Goal: Transaction & Acquisition: Purchase product/service

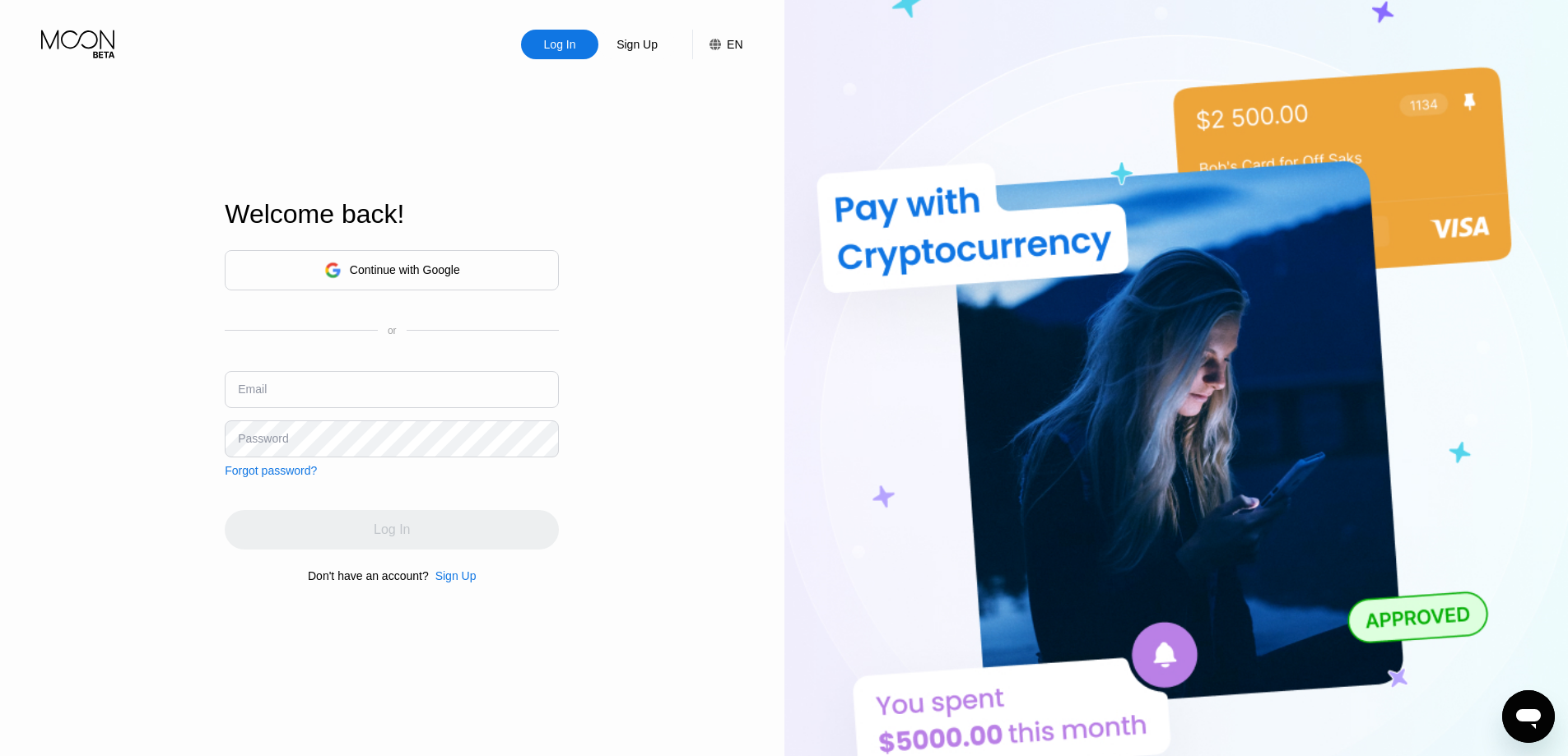
click at [406, 263] on div "Continue with Google" at bounding box center [405, 270] width 111 height 13
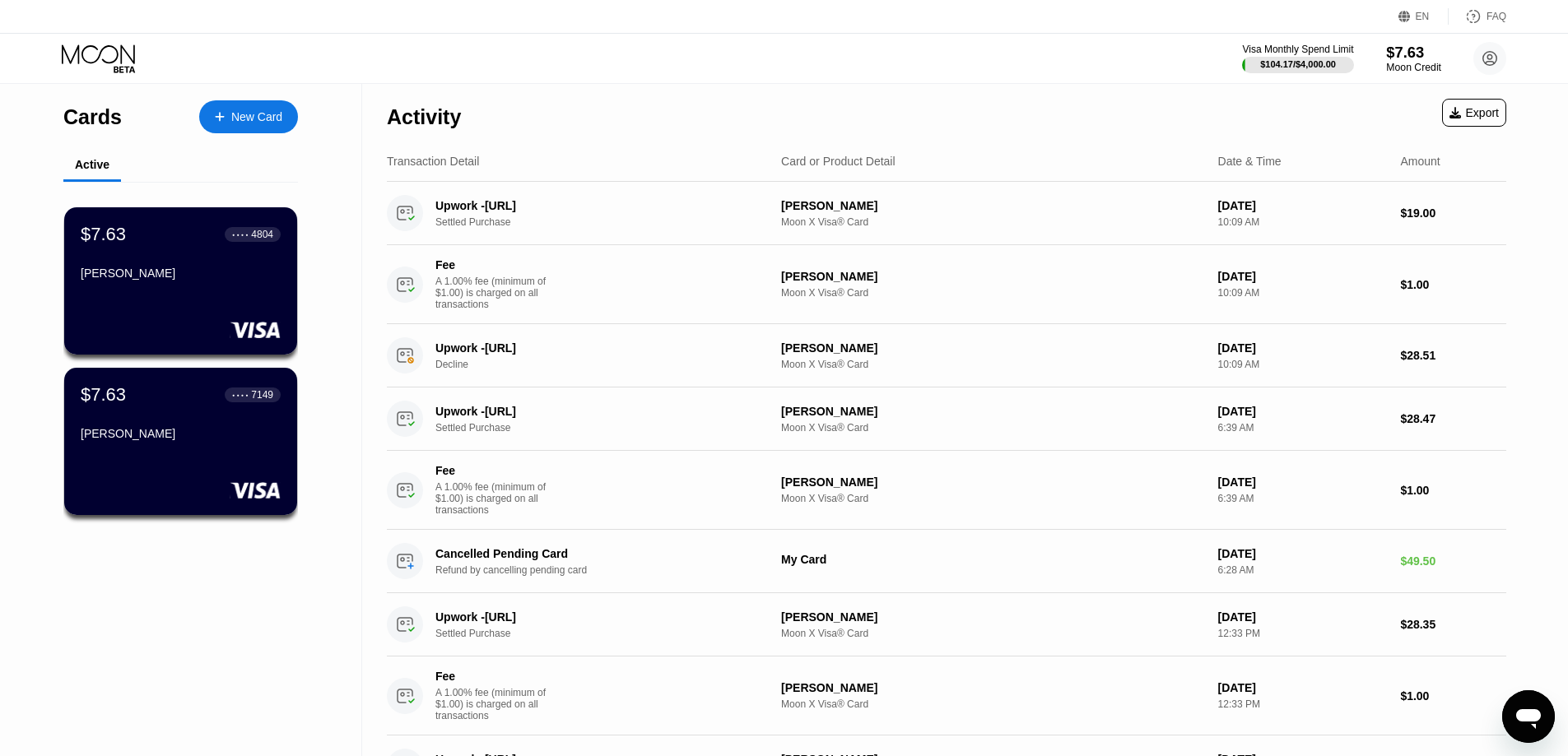
click at [1412, 57] on div "$7.63" at bounding box center [1413, 52] width 55 height 17
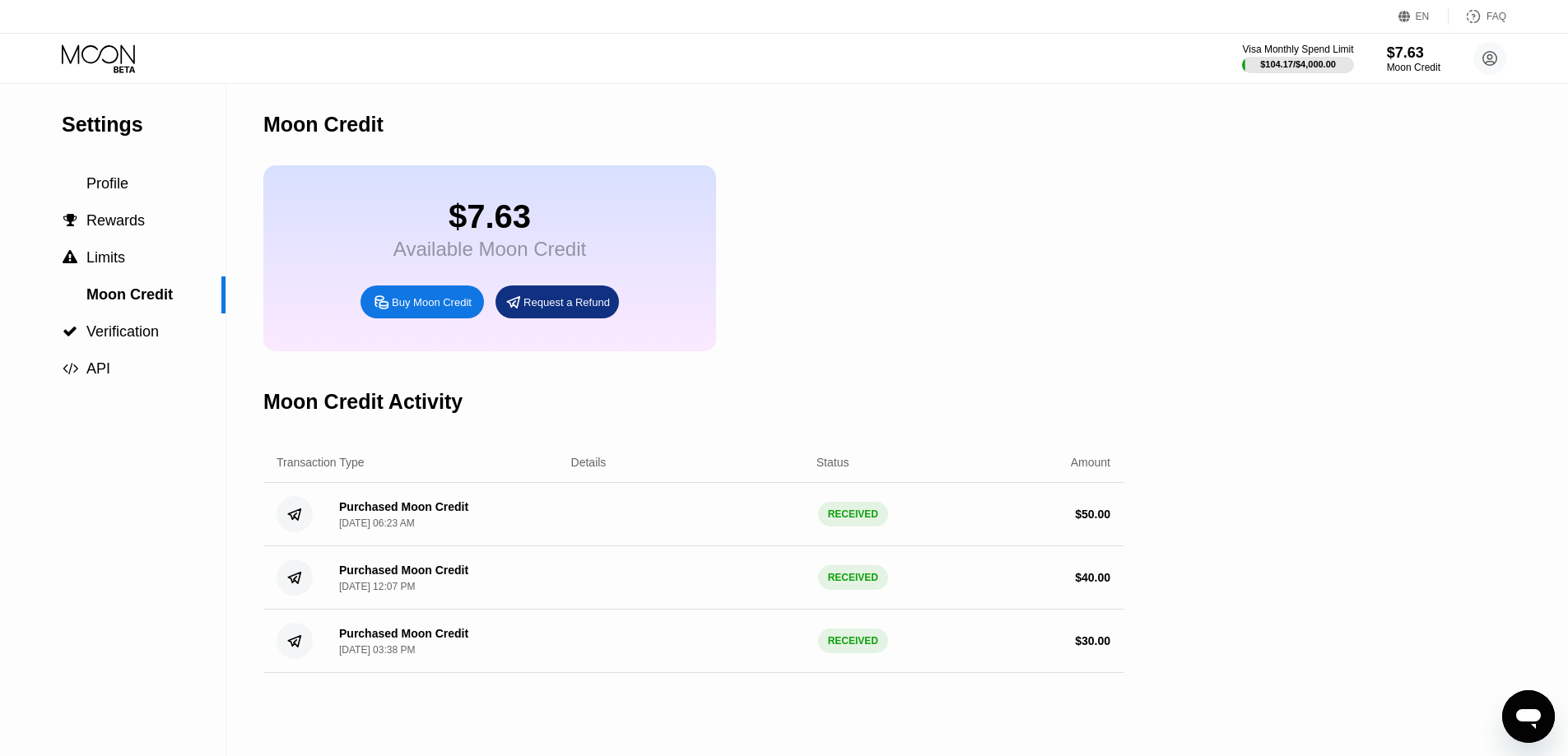
click at [415, 309] on div "Buy Moon Credit" at bounding box center [431, 302] width 80 height 14
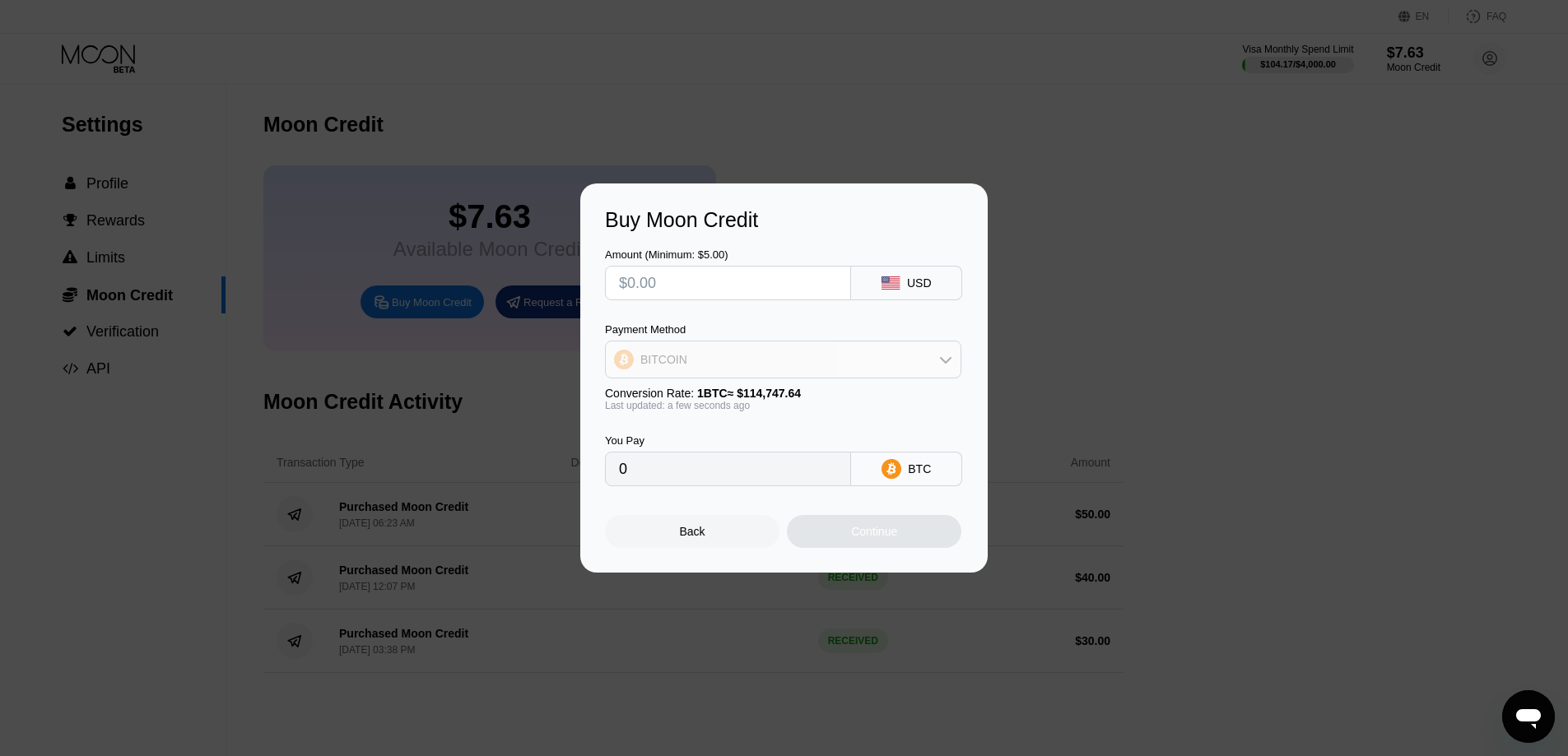
click at [872, 351] on div "BITCOIN" at bounding box center [782, 359] width 355 height 33
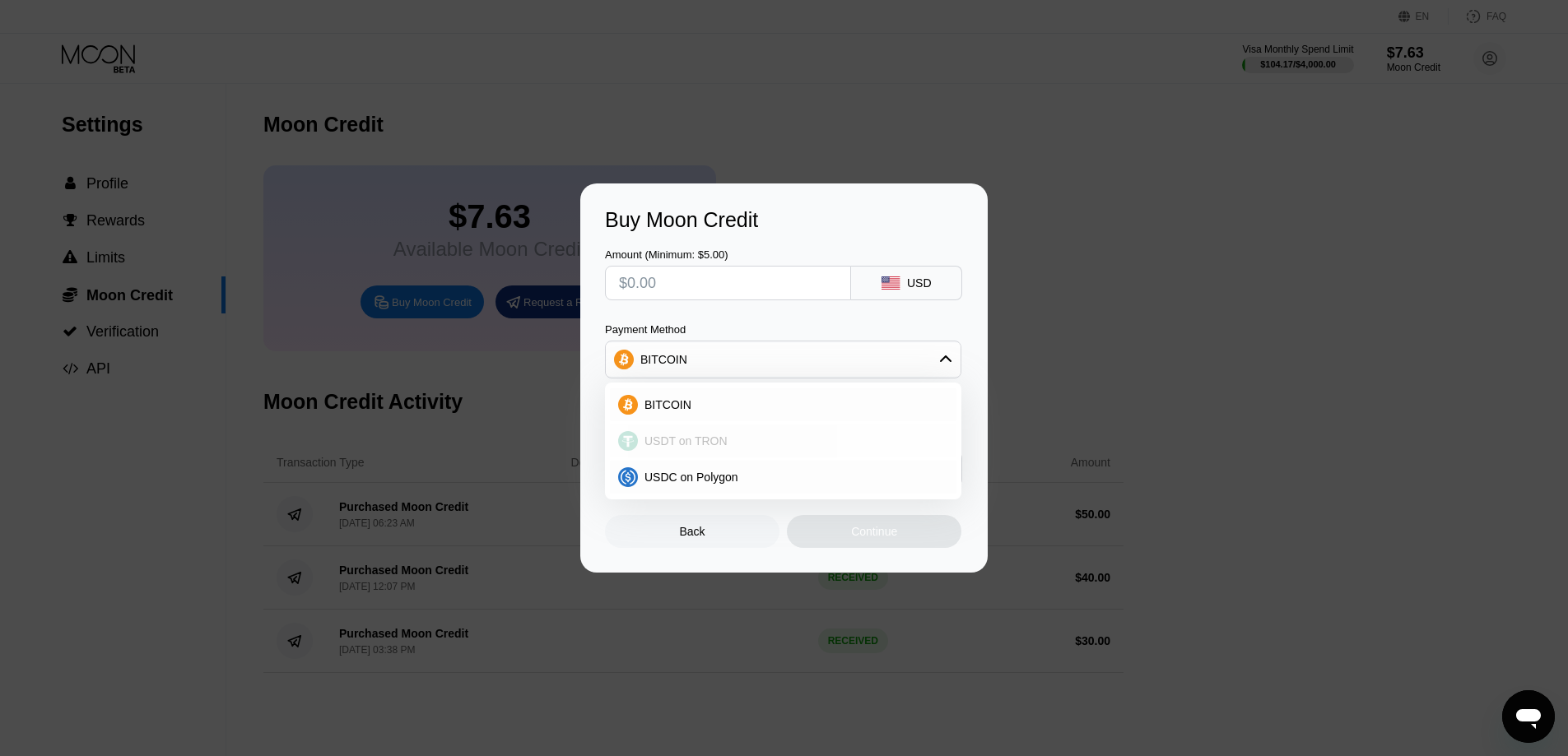
click at [755, 447] on div "USDT on TRON" at bounding box center [792, 441] width 310 height 13
type input "0.00"
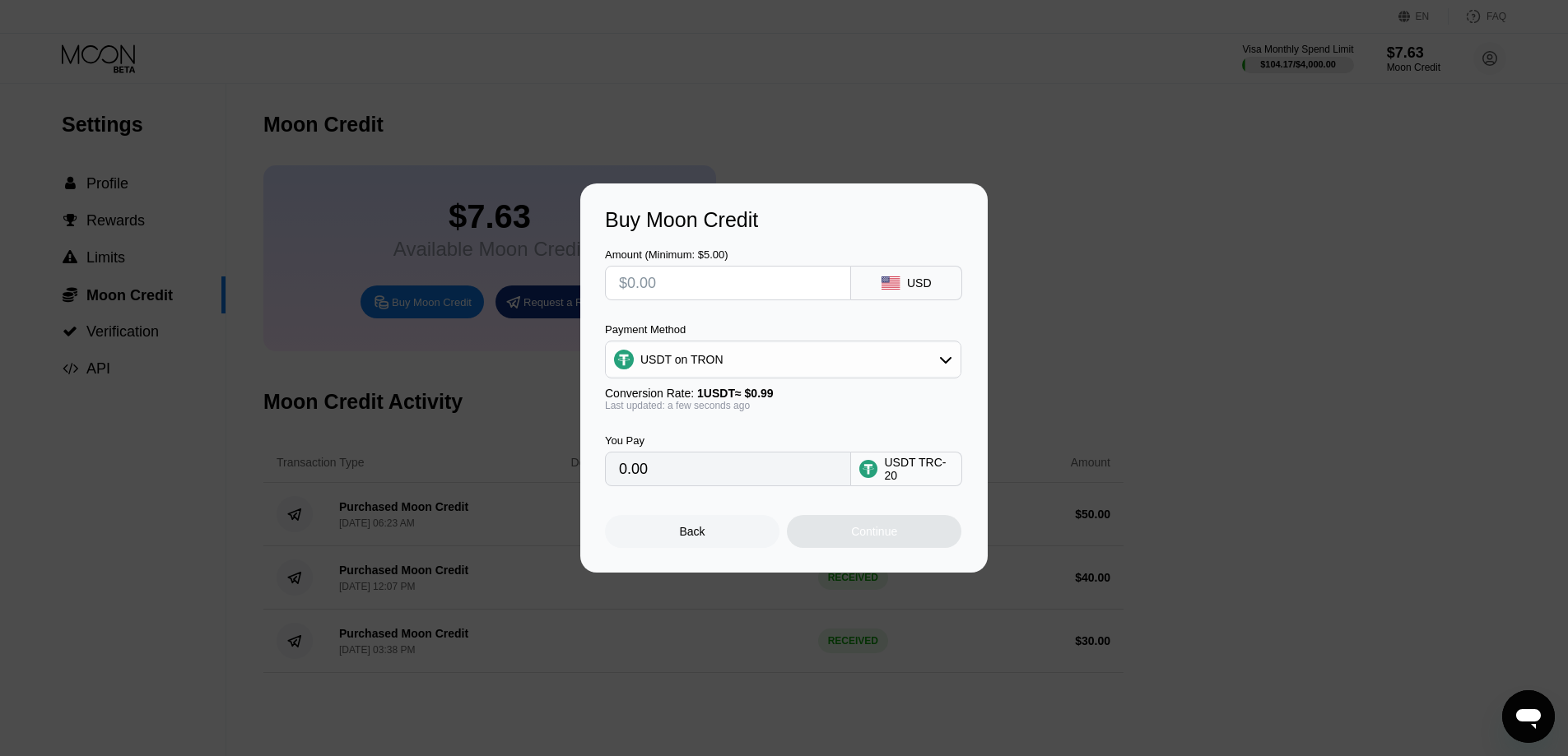
click at [729, 285] on input "text" at bounding box center [728, 283] width 218 height 33
type input "$5"
type input "5.05"
drag, startPoint x: 513, startPoint y: 265, endPoint x: 391, endPoint y: 270, distance: 122.1
click at [391, 270] on div "Buy Moon Credit Amount (Minimum: $5.00) $5 USD Payment Method USDT on TRON Conv…" at bounding box center [784, 378] width 1568 height 390
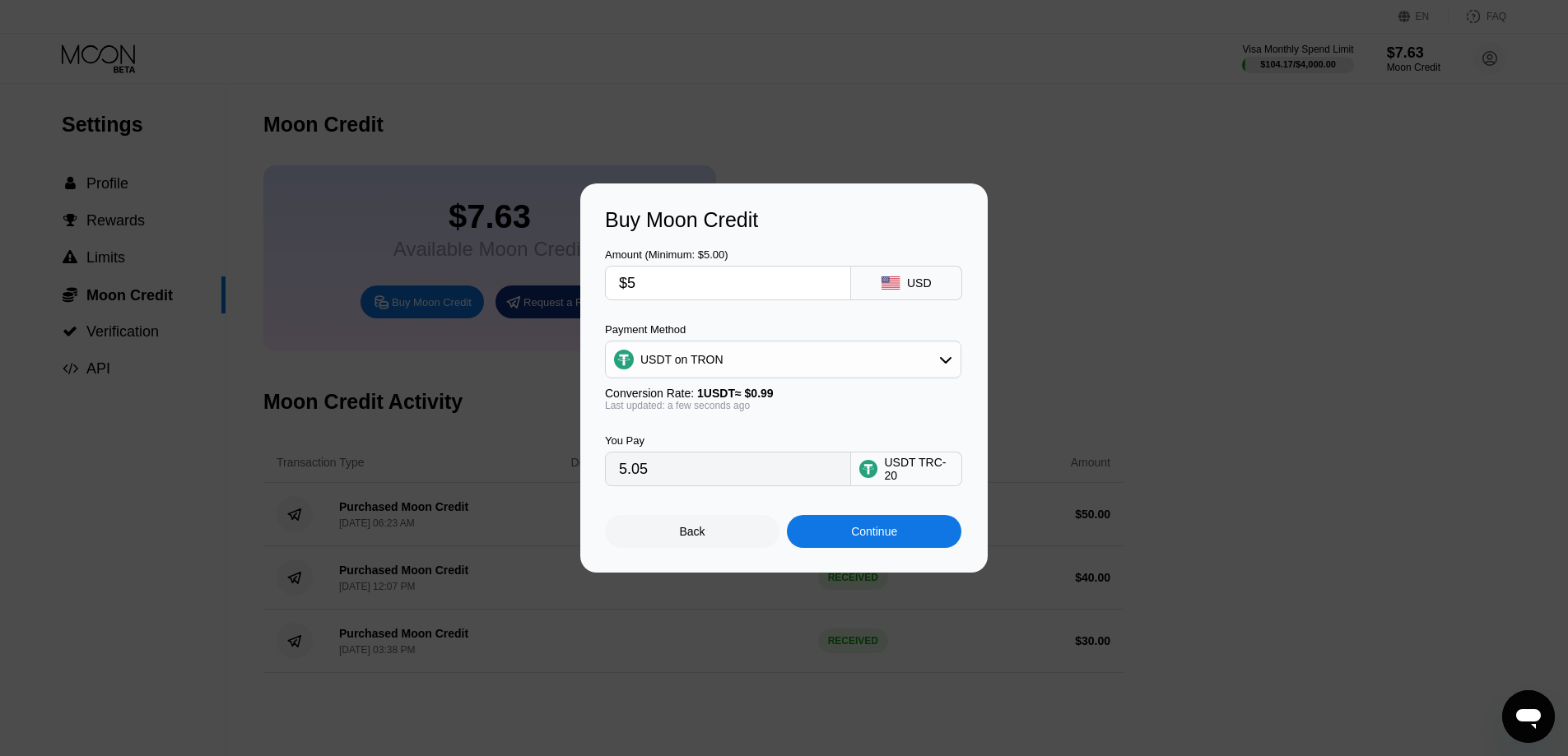
type input "$50"
type input "50.51"
type input "$50"
click at [883, 538] on div "Continue" at bounding box center [874, 531] width 46 height 13
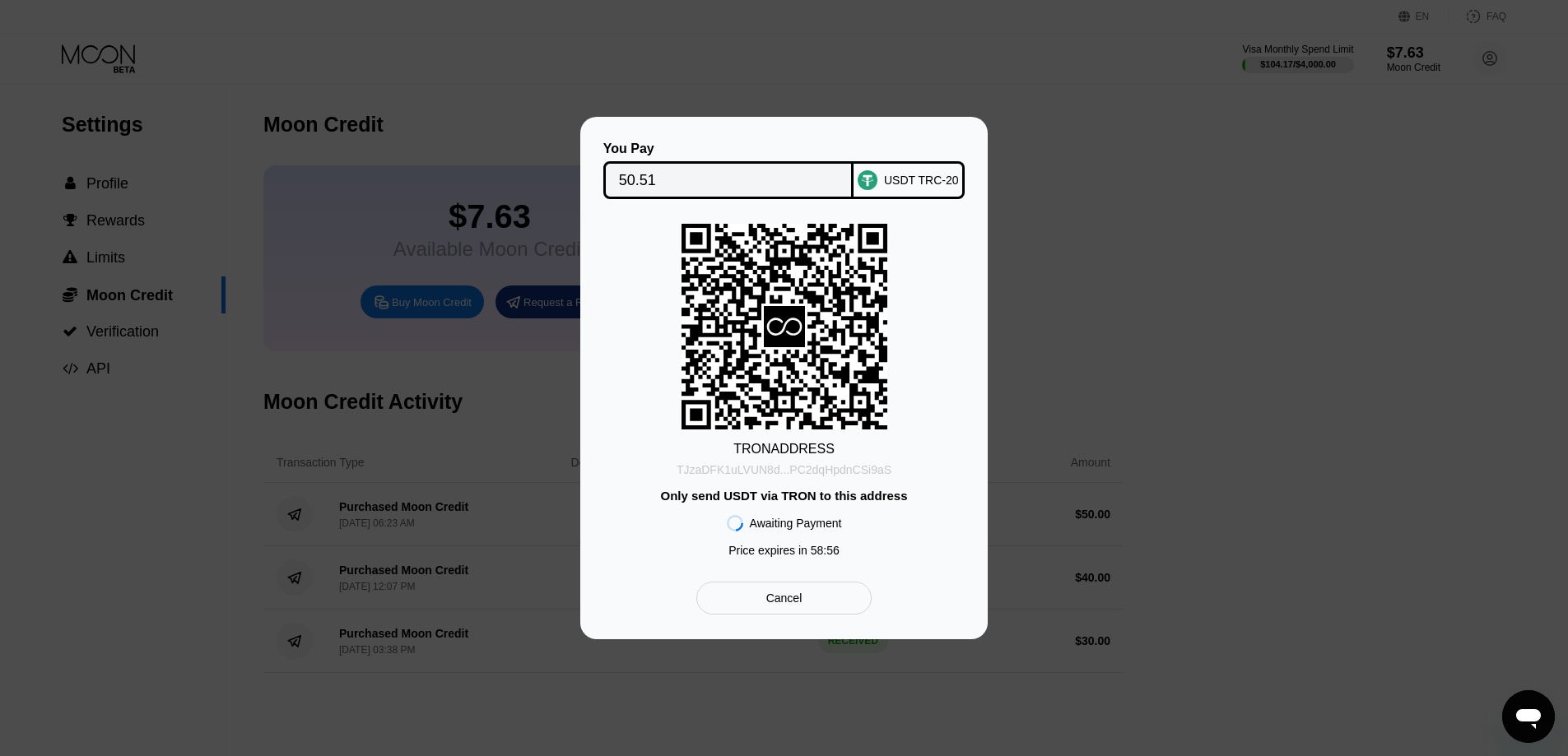
click at [785, 474] on div "TJzaDFK1uLVUN8d...PC2dqHpdnCSi9aS" at bounding box center [783, 470] width 215 height 13
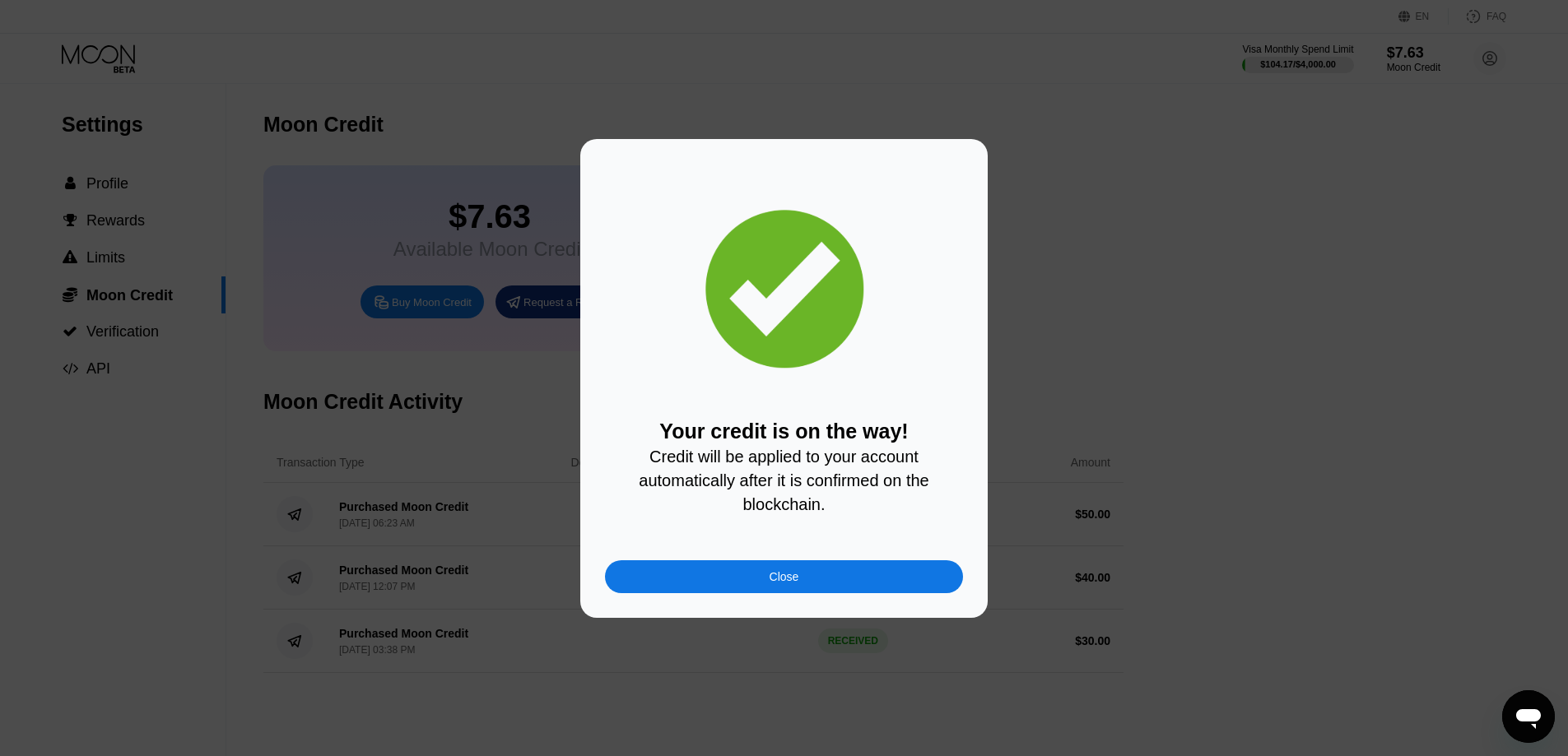
click at [852, 581] on div "Close" at bounding box center [784, 576] width 358 height 33
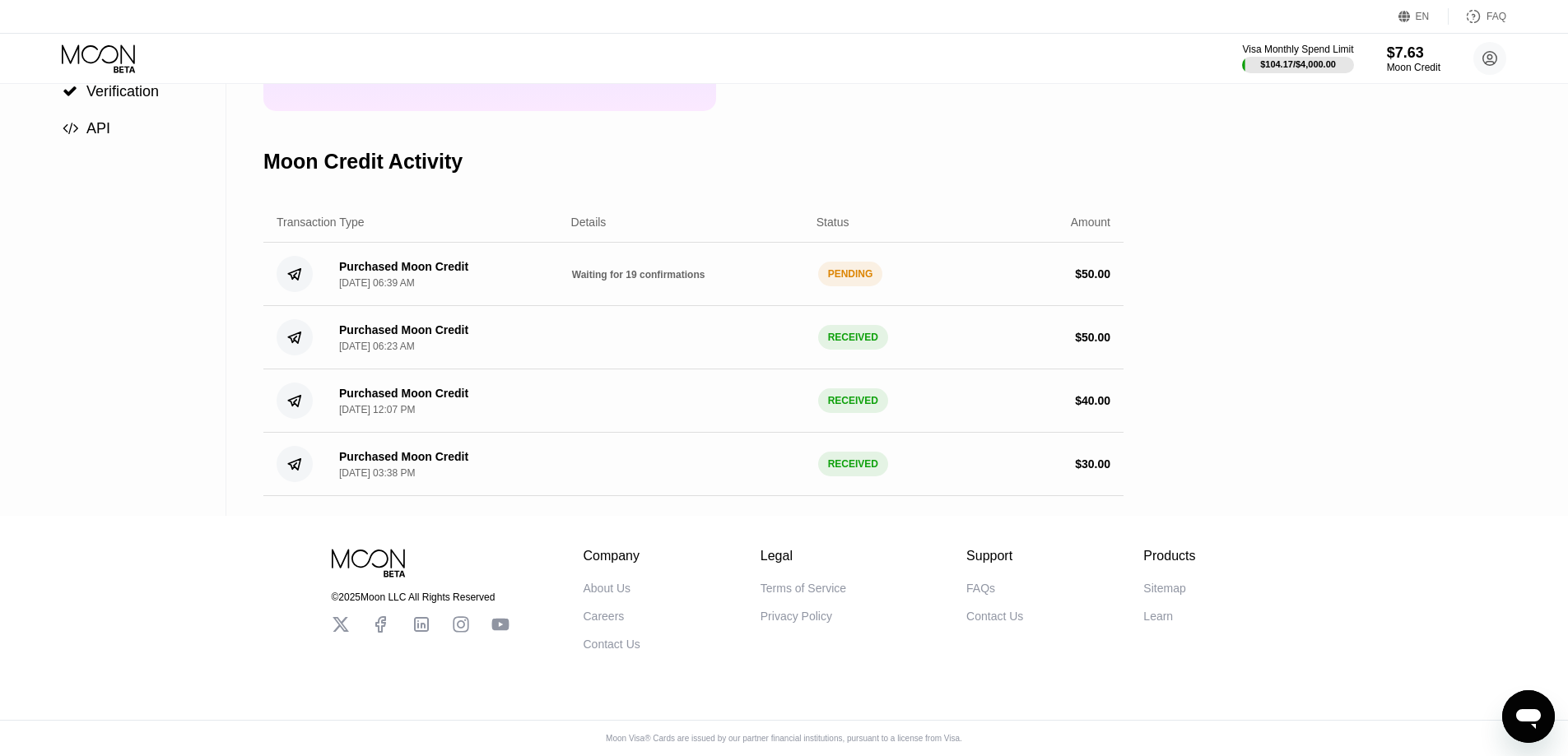
scroll to position [247, 0]
click at [645, 281] on span "Waiting for 19 confirmations" at bounding box center [638, 274] width 134 height 12
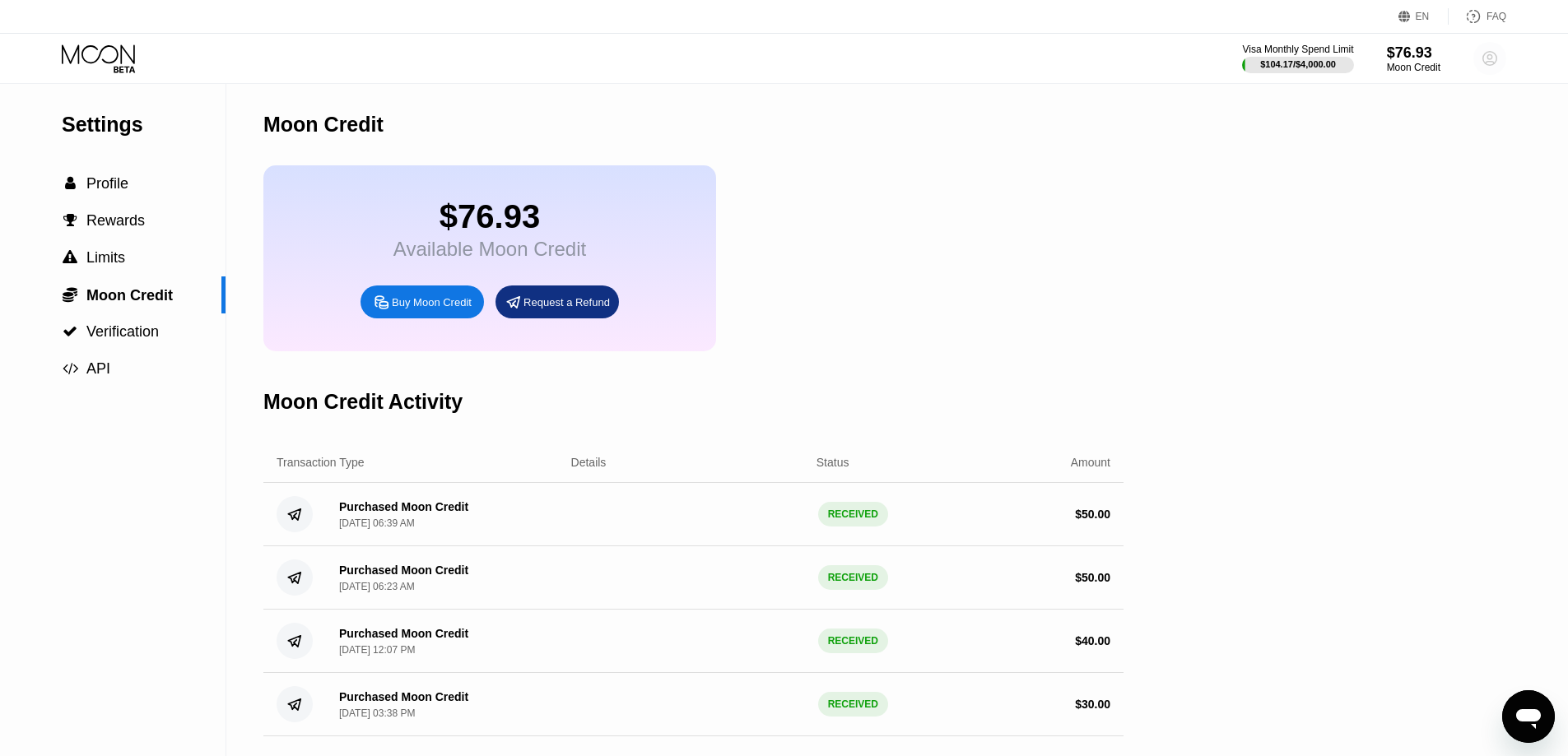
click at [1492, 58] on circle at bounding box center [1490, 59] width 33 height 33
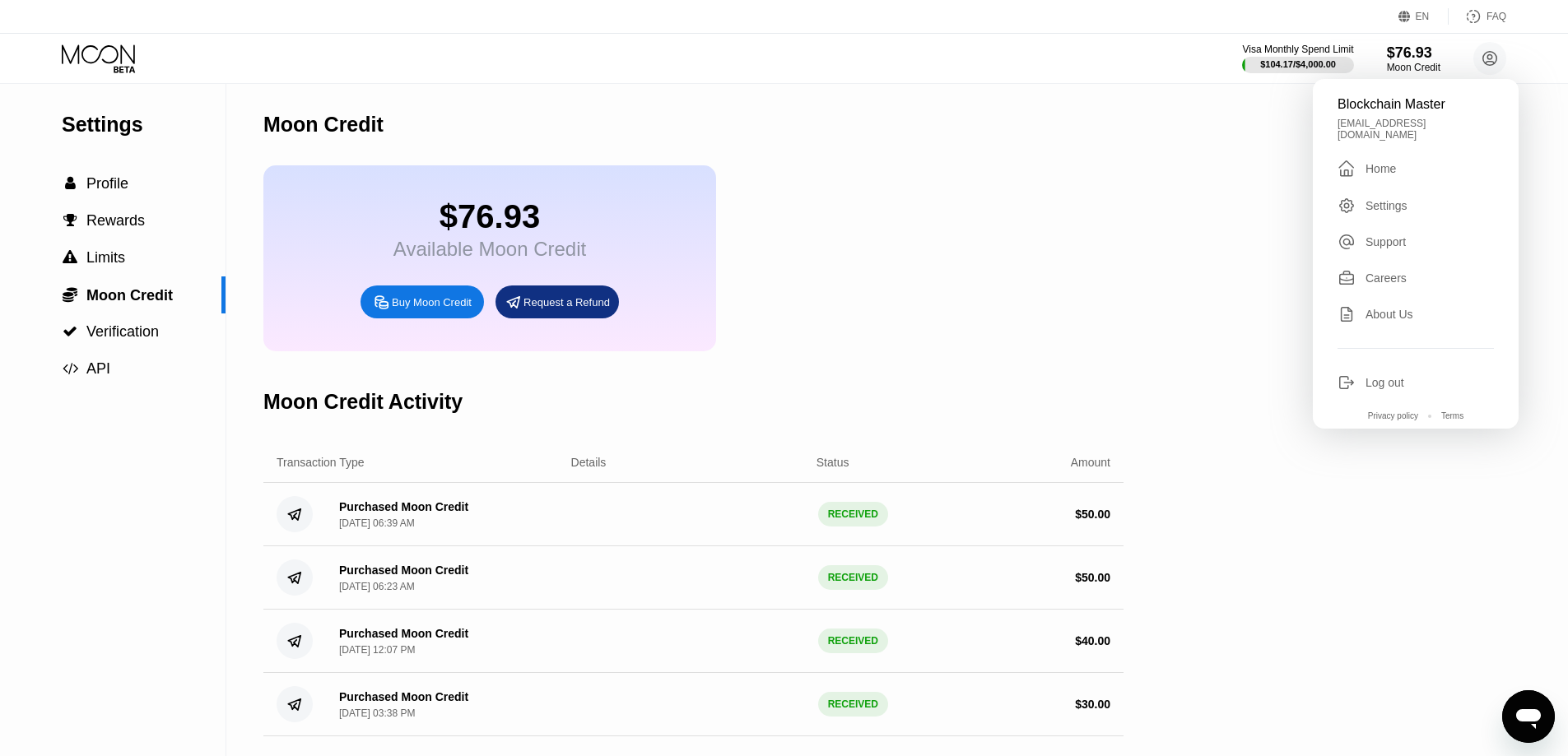
click at [1371, 381] on div "Log out" at bounding box center [1385, 382] width 39 height 13
click at [1402, 377] on div "Log out" at bounding box center [1385, 382] width 39 height 13
click at [1407, 381] on div "Log out" at bounding box center [1416, 383] width 157 height 18
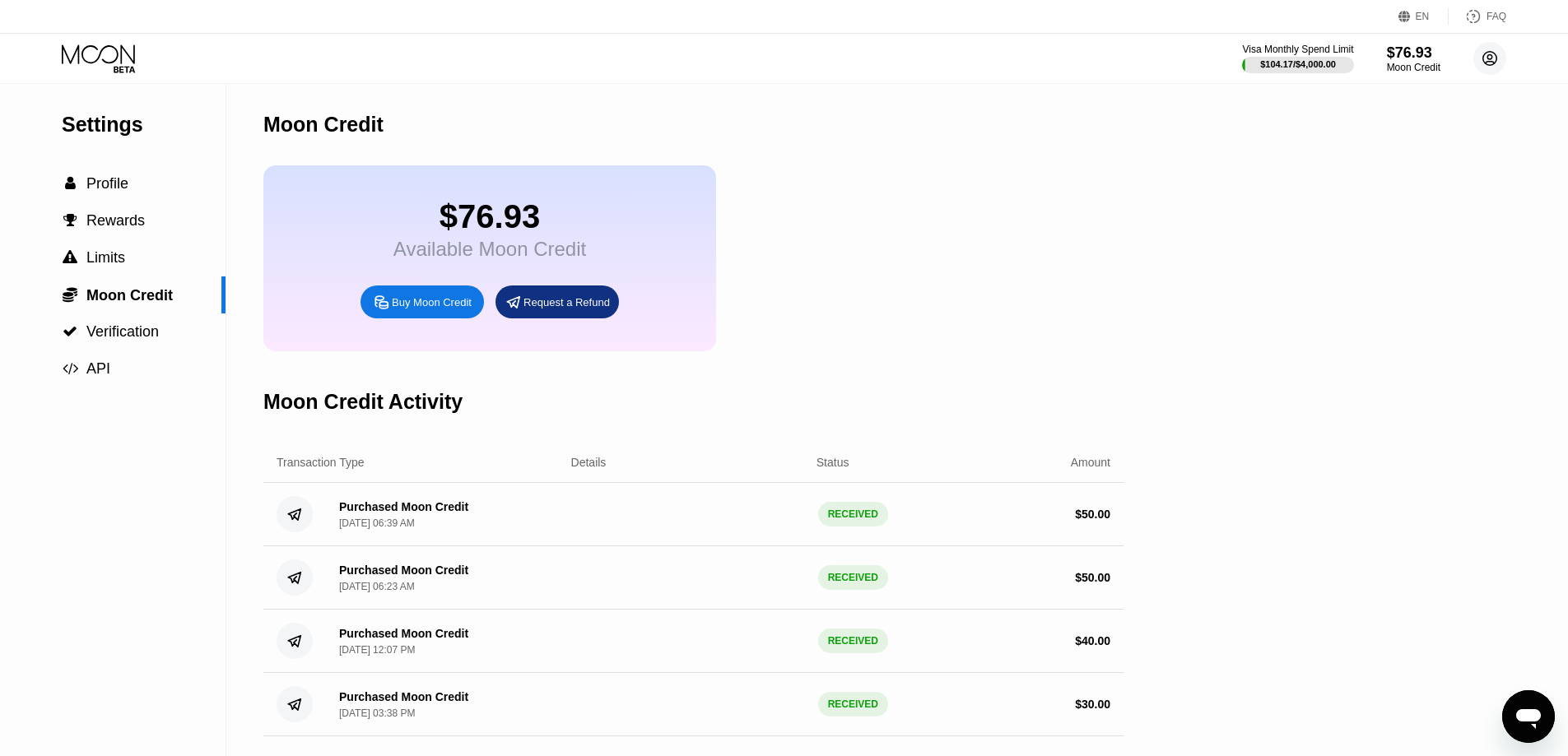
click at [1491, 53] on circle at bounding box center [1490, 59] width 33 height 33
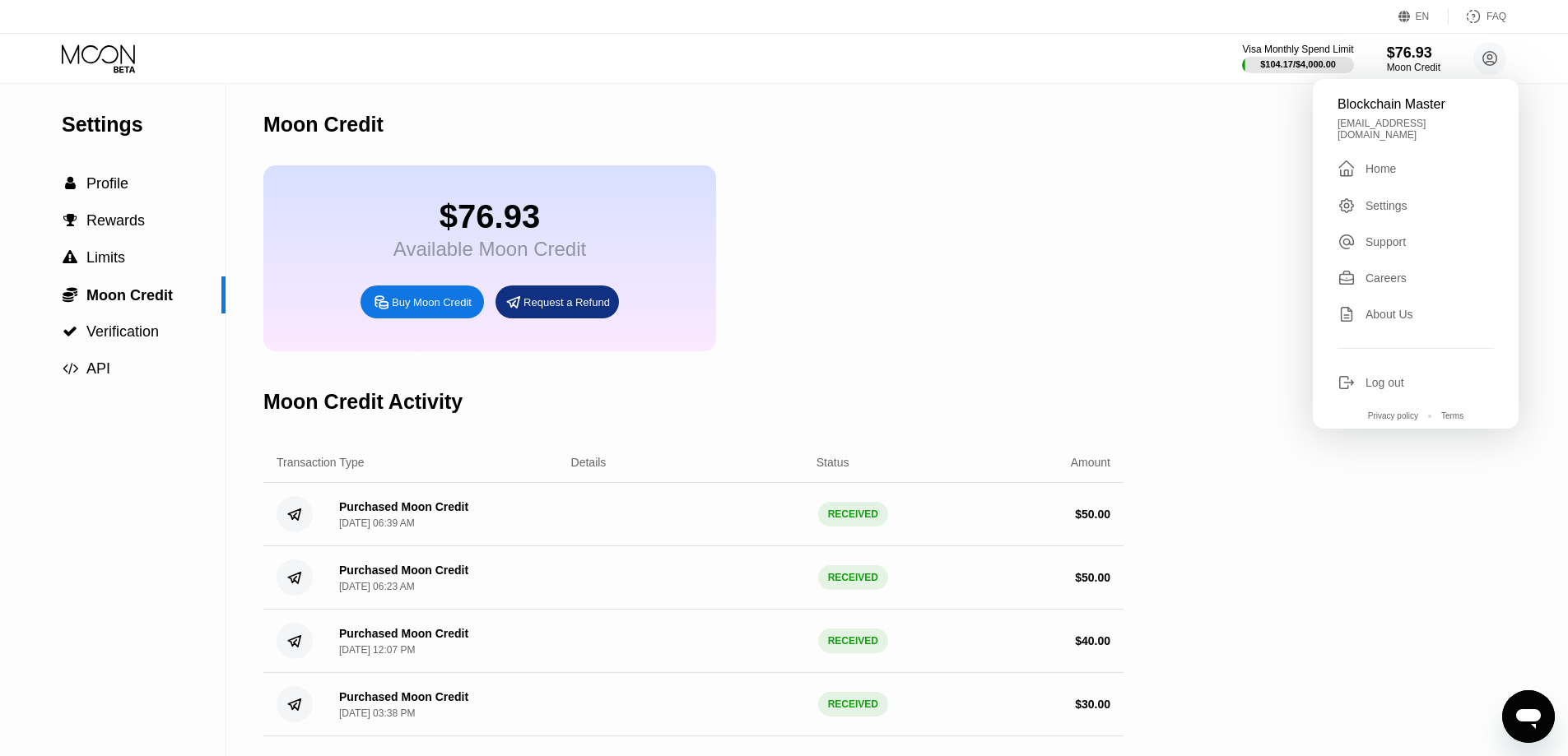
click at [1400, 379] on div "Log out" at bounding box center [1385, 382] width 39 height 13
